Goal: Information Seeking & Learning: Stay updated

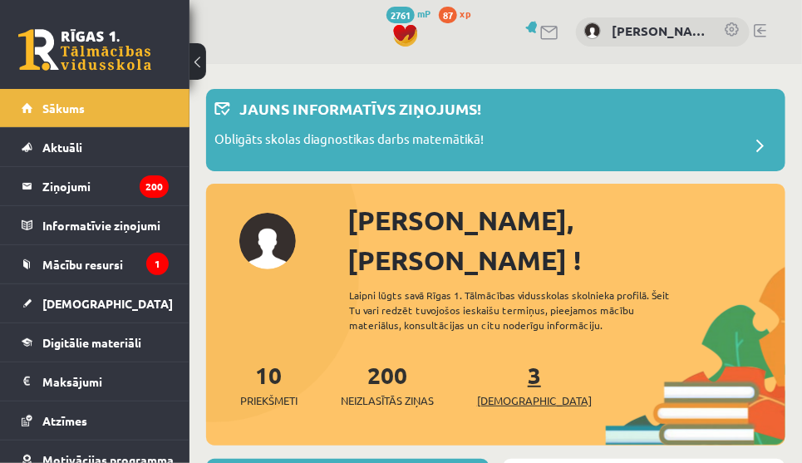
click at [508, 360] on link "3 Ieskaites" at bounding box center [534, 384] width 115 height 49
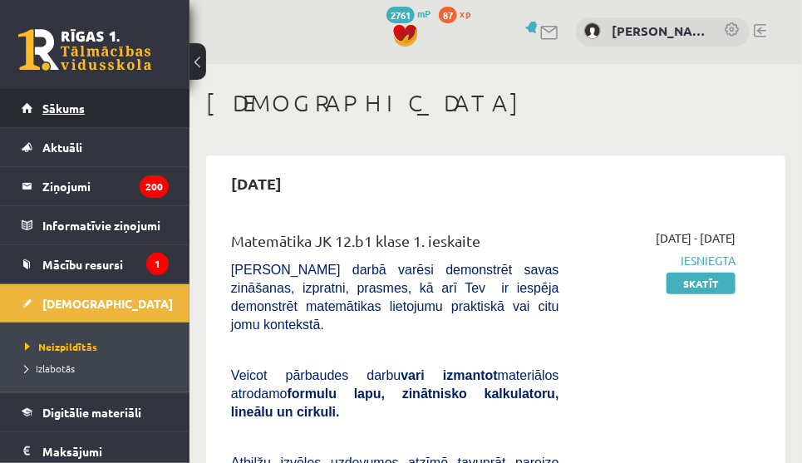
click at [55, 103] on span "Sākums" at bounding box center [63, 108] width 42 height 15
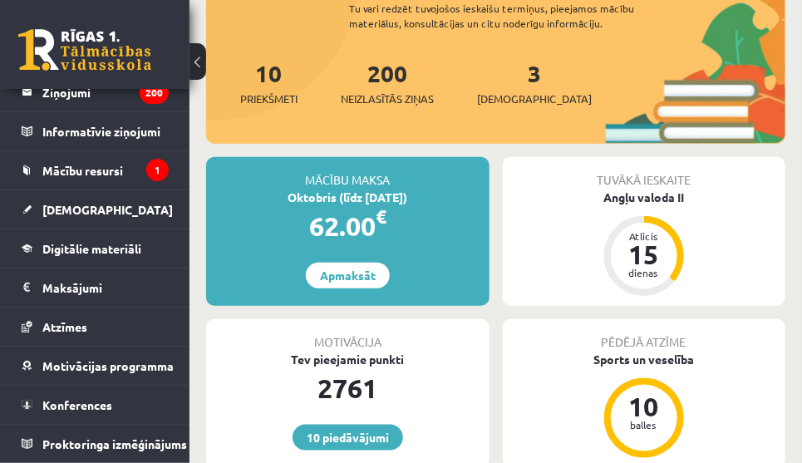
scroll to position [150, 0]
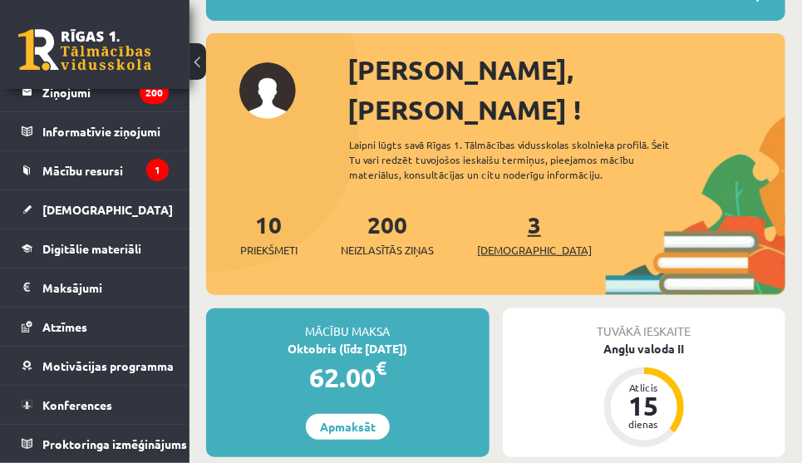
click at [508, 209] on link "3 Ieskaites" at bounding box center [534, 233] width 115 height 49
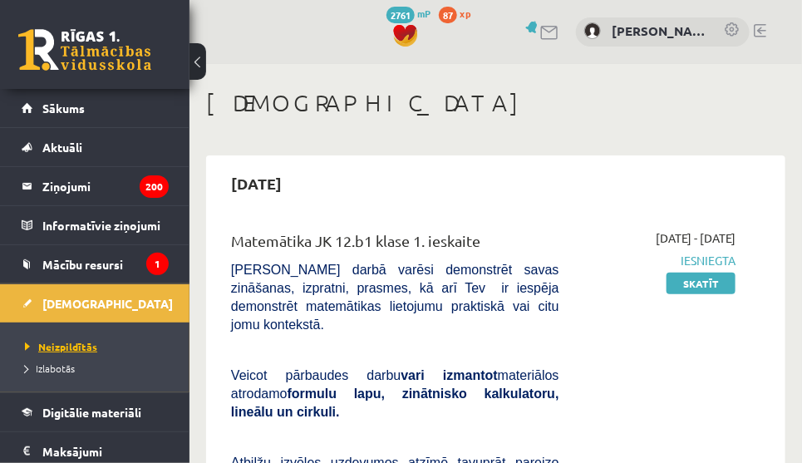
click at [92, 343] on span "Neizpildītās" at bounding box center [61, 346] width 72 height 13
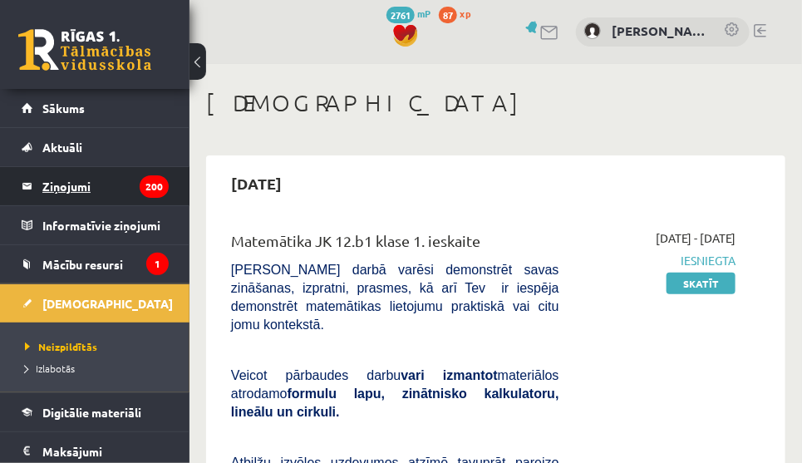
click at [58, 184] on legend "Ziņojumi 200" at bounding box center [105, 186] width 126 height 38
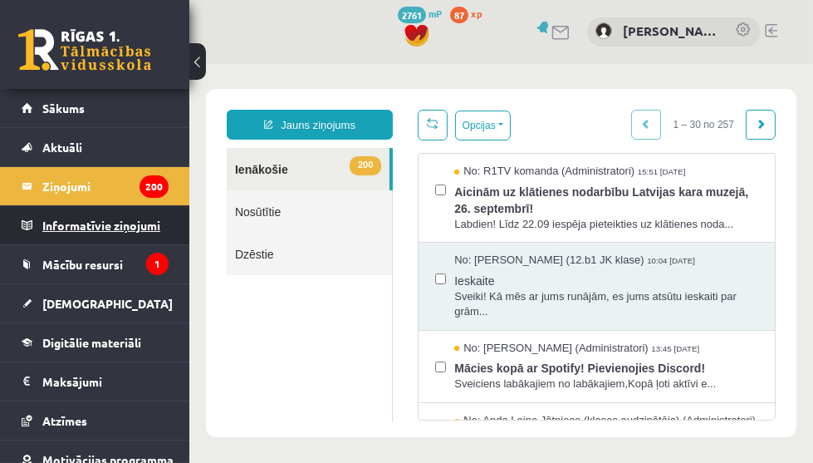
click at [77, 223] on legend "Informatīvie ziņojumi 1" at bounding box center [105, 225] width 126 height 38
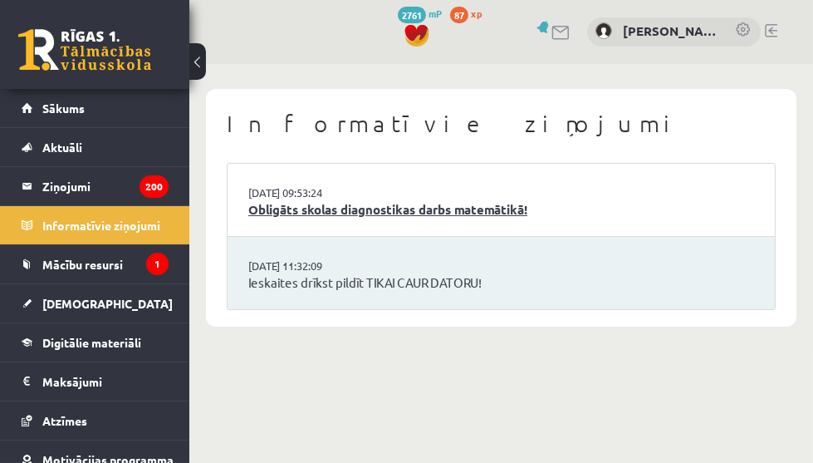
click at [271, 205] on link "Obligāts skolas diagnostikas darbs matemātikā!" at bounding box center [501, 209] width 506 height 19
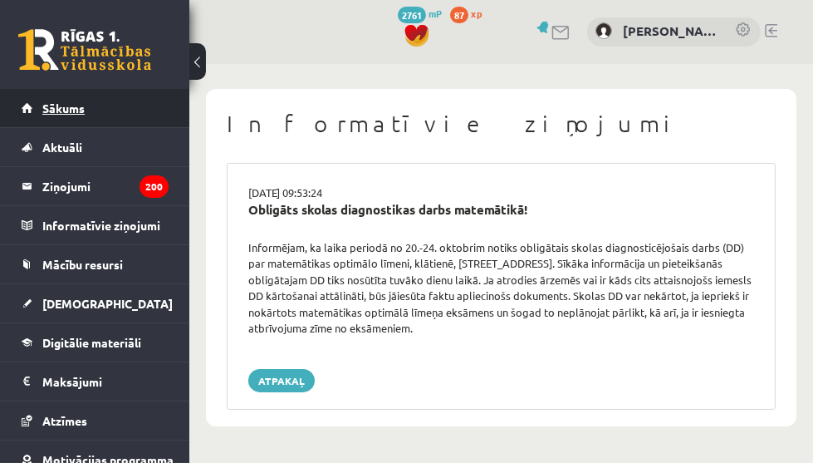
click at [68, 101] on span "Sākums" at bounding box center [63, 108] width 42 height 15
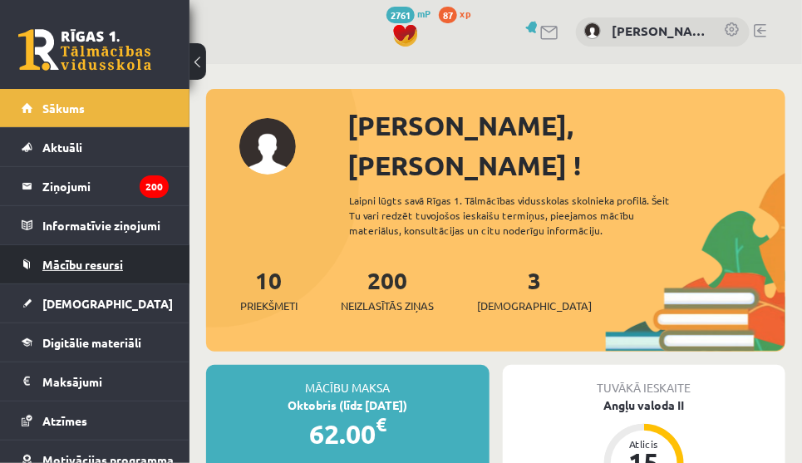
click at [110, 262] on span "Mācību resursi" at bounding box center [82, 264] width 81 height 15
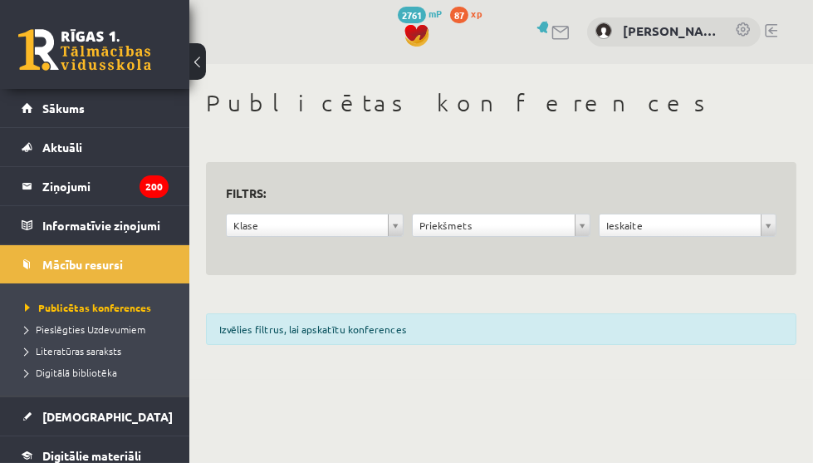
scroll to position [75, 0]
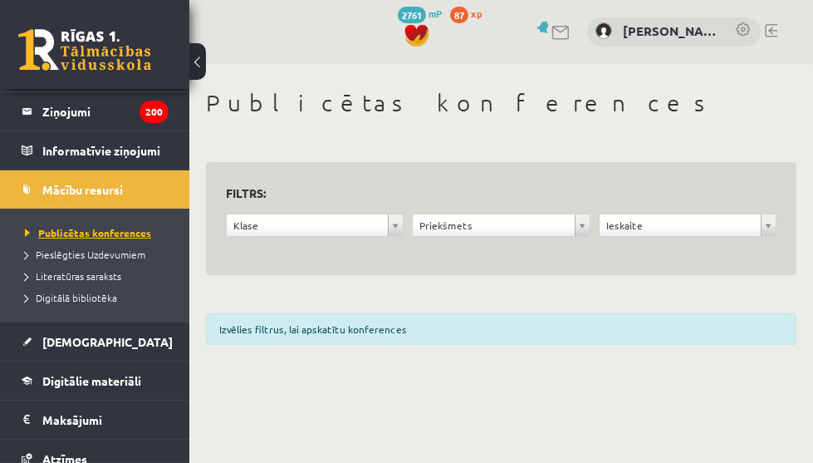
click at [132, 228] on span "Publicētas konferences" at bounding box center [88, 232] width 126 height 13
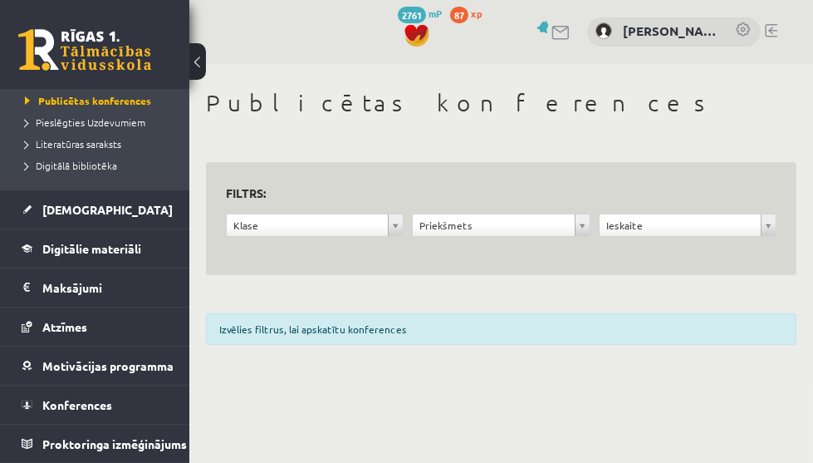
scroll to position [0, 0]
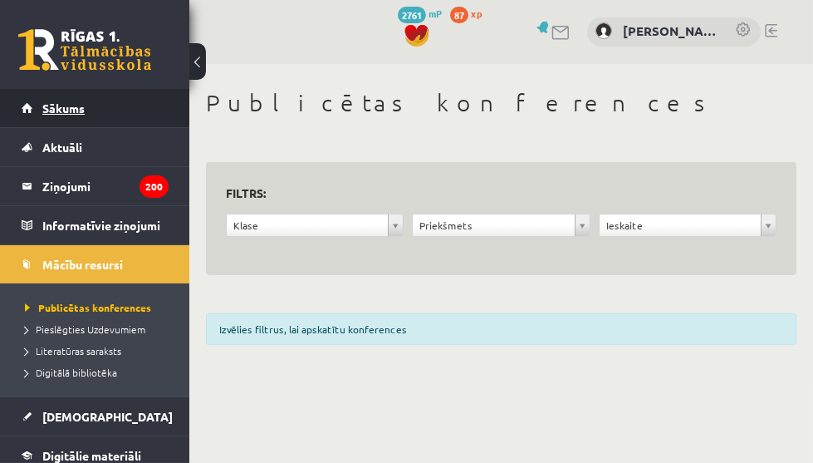
click at [57, 101] on span "Sākums" at bounding box center [63, 108] width 42 height 15
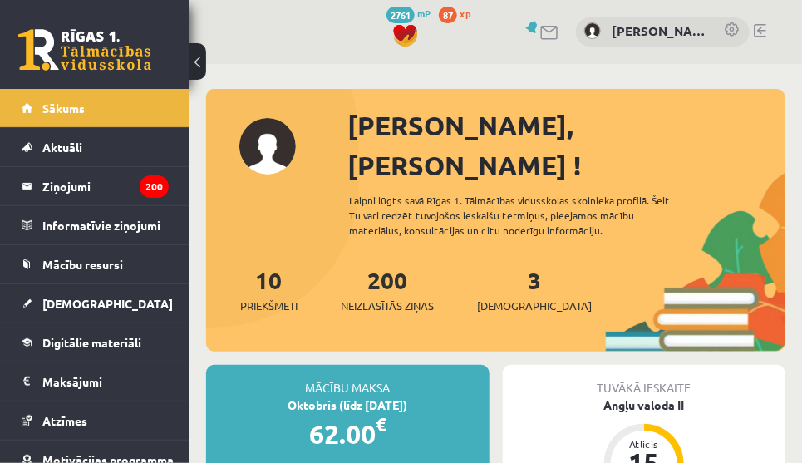
scroll to position [150, 0]
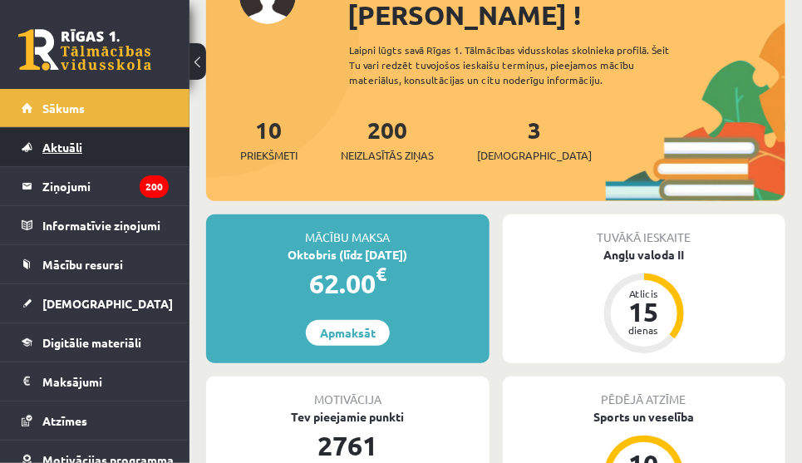
click at [66, 143] on span "Aktuāli" at bounding box center [62, 147] width 40 height 15
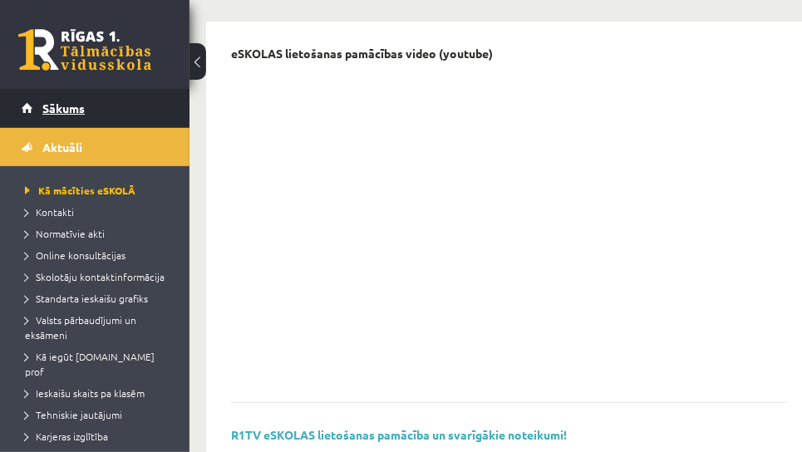
click at [52, 116] on link "Sākums" at bounding box center [95, 108] width 147 height 38
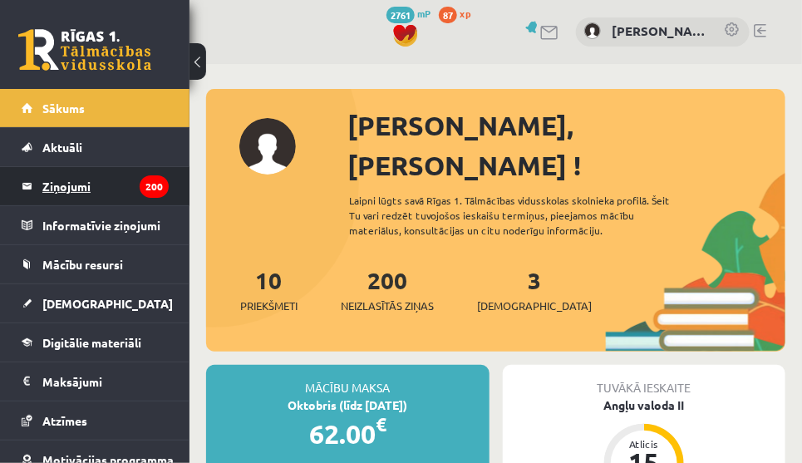
click at [63, 179] on legend "Ziņojumi 200" at bounding box center [105, 186] width 126 height 38
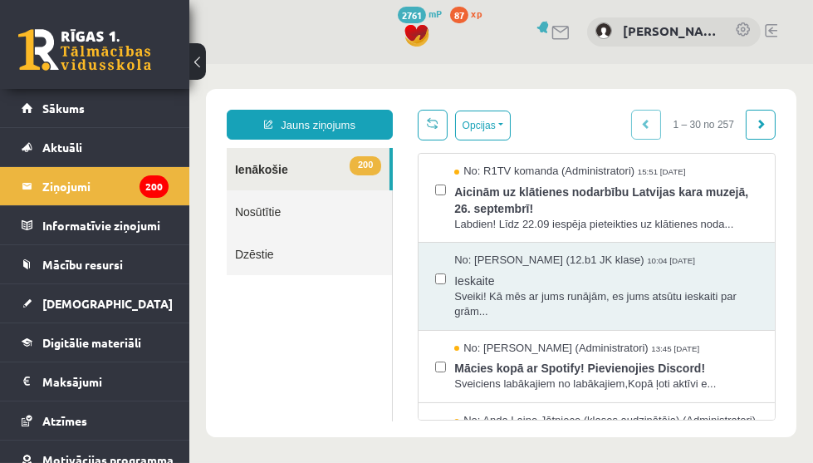
click at [257, 164] on link "200 Ienākošie" at bounding box center [307, 169] width 163 height 42
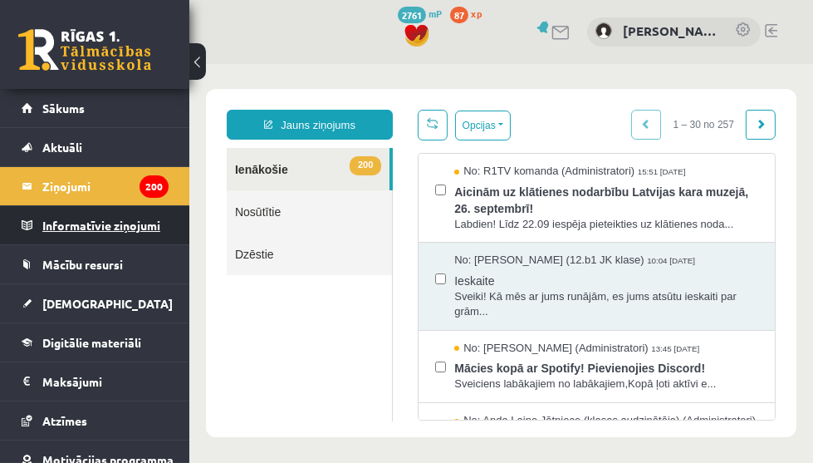
click at [82, 223] on legend "Informatīvie ziņojumi 0" at bounding box center [105, 225] width 126 height 38
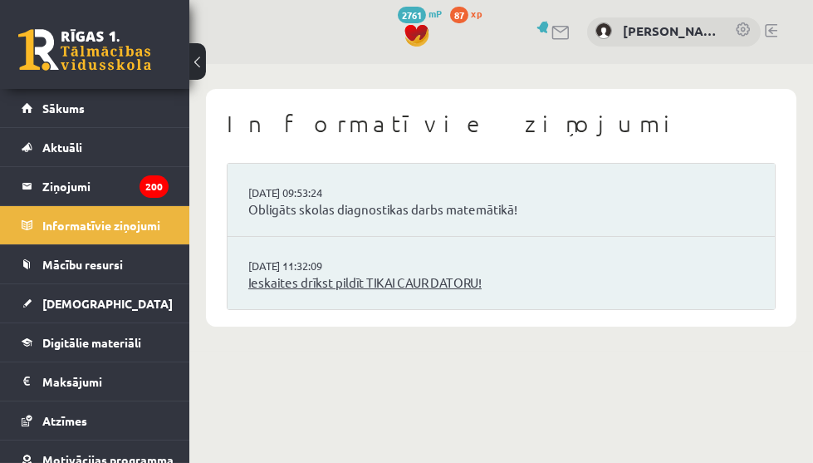
click at [352, 280] on link "Ieskaites drīkst pildīt TIKAI CAUR DATORU!" at bounding box center [501, 282] width 506 height 19
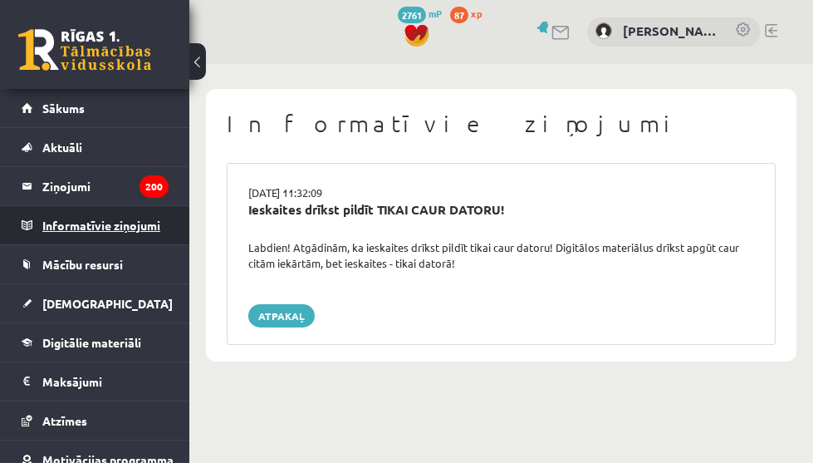
click at [80, 218] on legend "Informatīvie ziņojumi 0" at bounding box center [105, 225] width 126 height 38
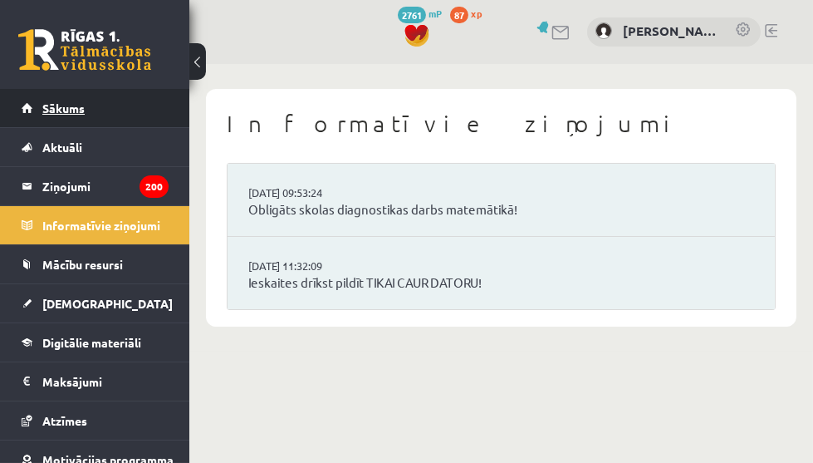
click at [60, 99] on link "Sākums" at bounding box center [95, 108] width 147 height 38
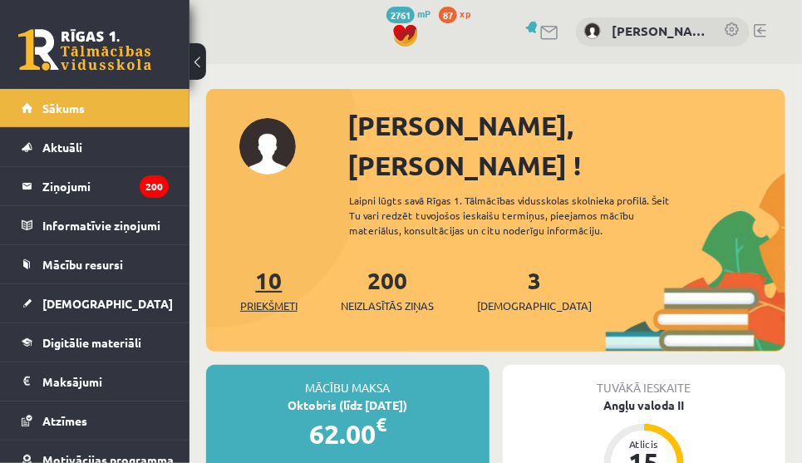
click at [275, 265] on link "10 Priekšmeti" at bounding box center [268, 289] width 57 height 49
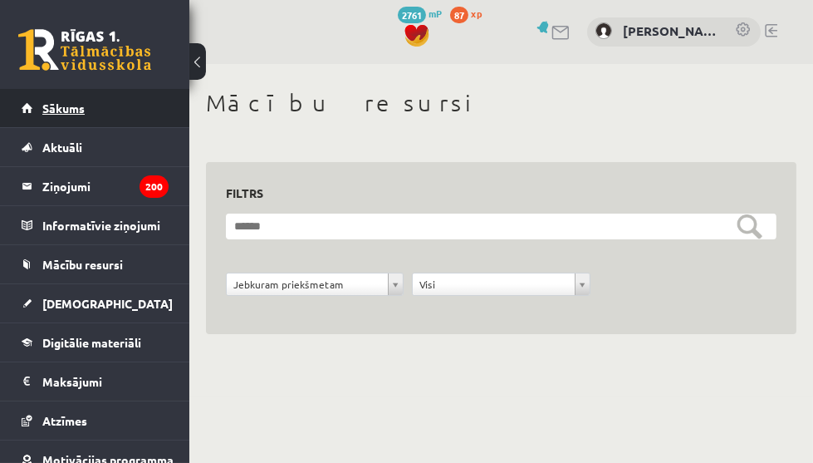
click at [52, 104] on span "Sākums" at bounding box center [63, 108] width 42 height 15
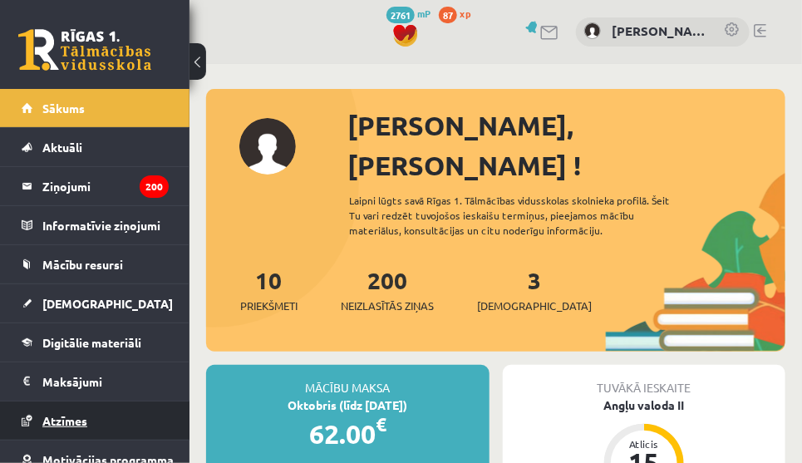
click at [62, 417] on span "Atzīmes" at bounding box center [64, 420] width 45 height 15
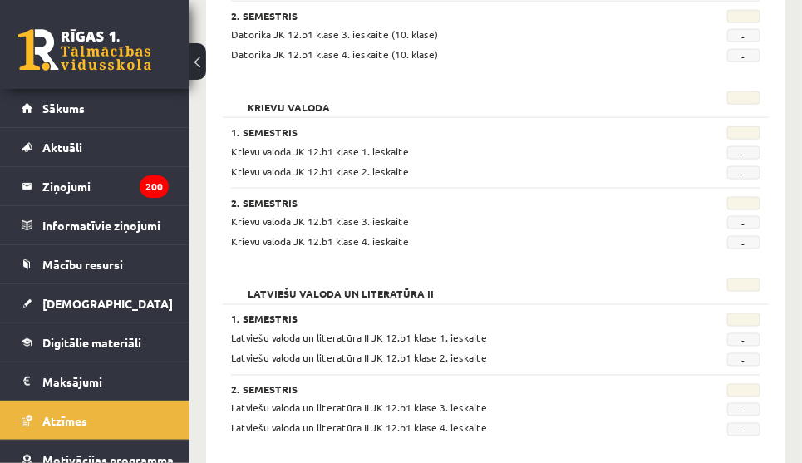
scroll to position [302, 0]
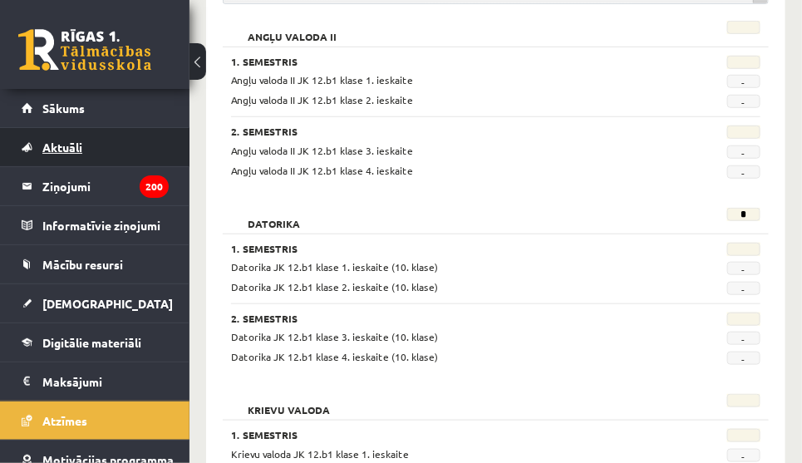
click at [57, 141] on span "Aktuāli" at bounding box center [62, 147] width 40 height 15
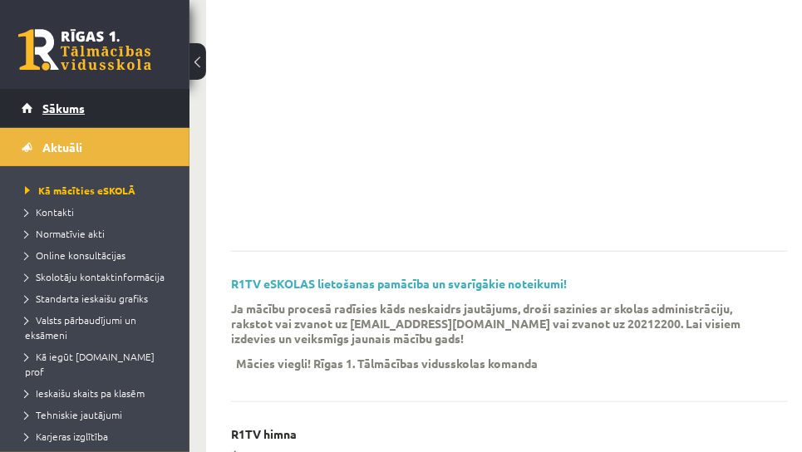
click at [59, 108] on span "Sākums" at bounding box center [63, 108] width 42 height 15
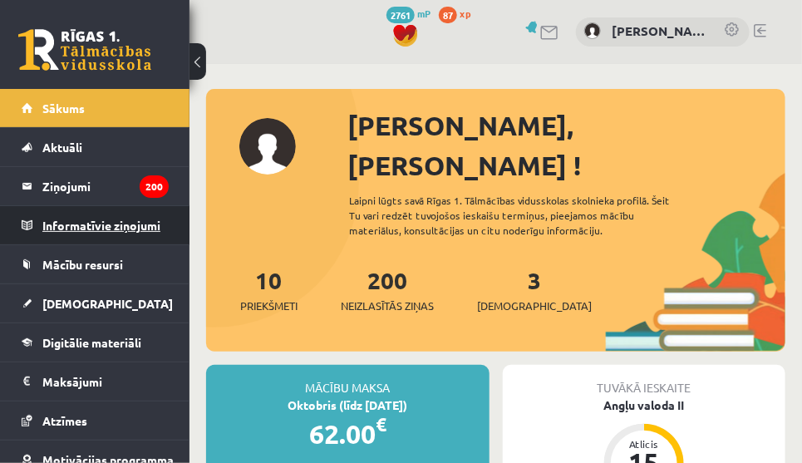
click at [75, 218] on legend "Informatīvie ziņojumi 0" at bounding box center [105, 225] width 126 height 38
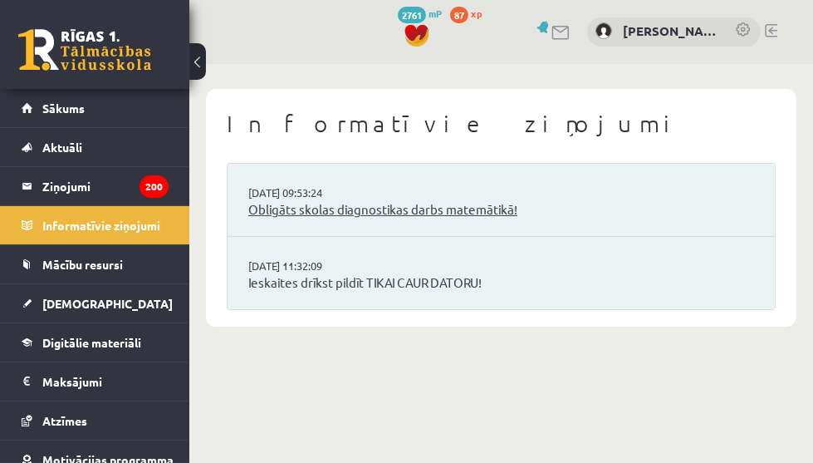
click at [331, 211] on link "Obligāts skolas diagnostikas darbs matemātikā!" at bounding box center [501, 209] width 506 height 19
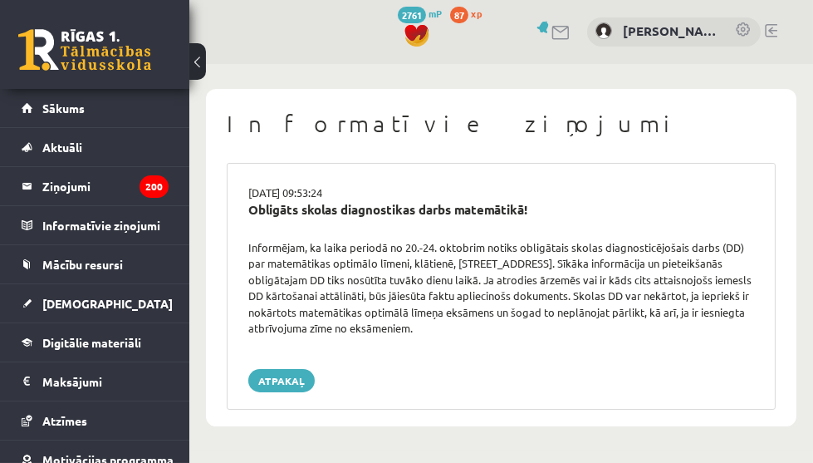
click at [507, 338] on div "[DATE] 09:53:24 Obligāts skolas diagnostikas darbs matemātikā! Informējam, ka l…" at bounding box center [501, 286] width 549 height 247
click at [413, 329] on div "Informējam, ka laika periodā no 20.-24. oktobrim notiks obligātais skolas diagn…" at bounding box center [501, 287] width 531 height 97
click at [772, 33] on link at bounding box center [771, 30] width 12 height 13
